Goal: Task Accomplishment & Management: Manage account settings

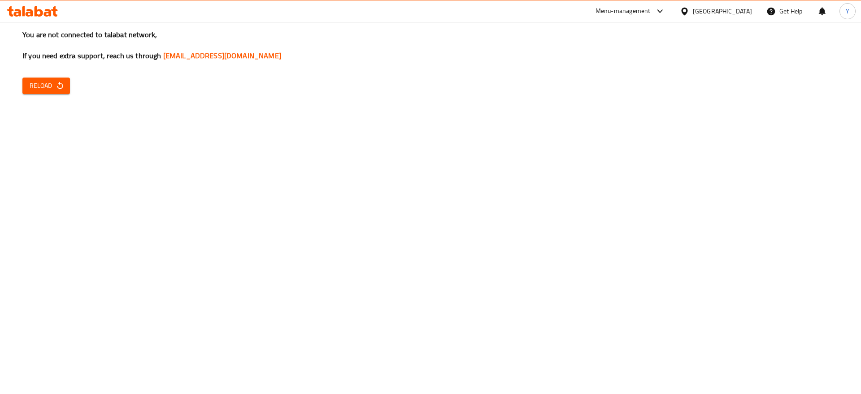
click at [611, 12] on div "Egypt" at bounding box center [722, 11] width 59 height 10
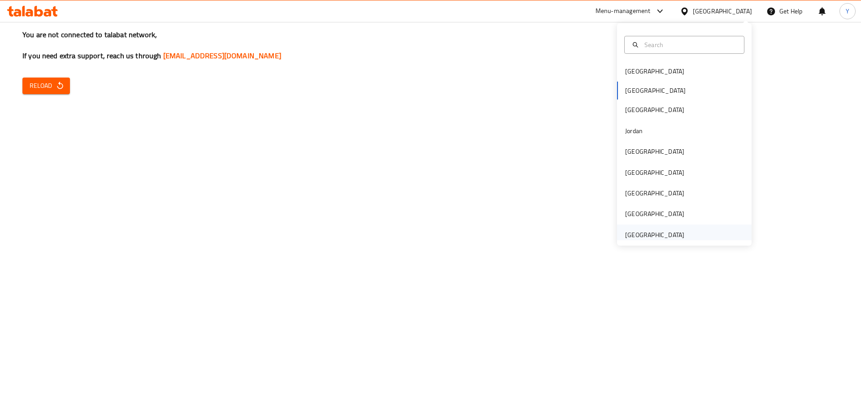
click at [611, 232] on div "[GEOGRAPHIC_DATA]" at bounding box center [654, 235] width 59 height 10
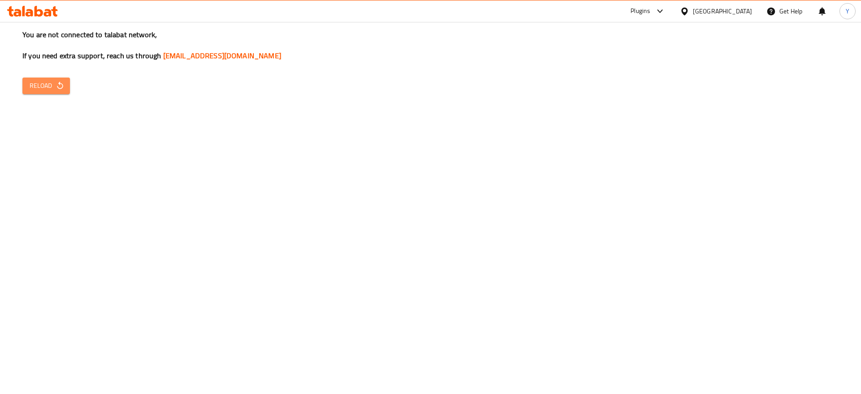
click at [54, 82] on span "Reload" at bounding box center [46, 85] width 33 height 11
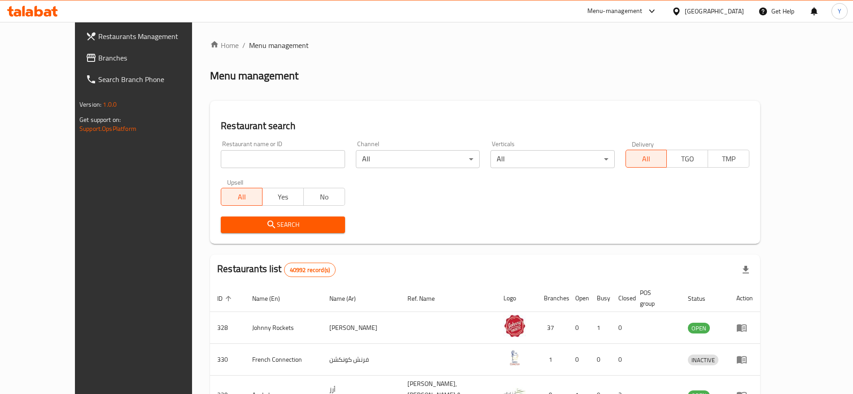
click at [98, 53] on span "Branches" at bounding box center [154, 57] width 112 height 11
